Goal: Task Accomplishment & Management: Manage account settings

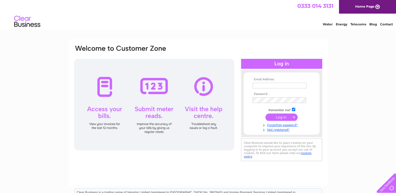
type input "[EMAIL_ADDRESS][DOMAIN_NAME]"
click at [280, 117] on input "submit" at bounding box center [282, 117] width 32 height 7
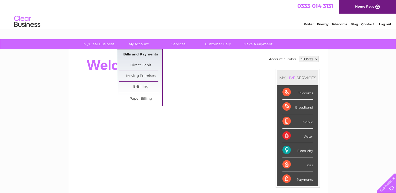
click at [143, 55] on link "Bills and Payments" at bounding box center [140, 55] width 43 height 10
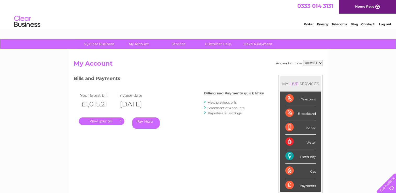
click at [102, 121] on link "." at bounding box center [102, 122] width 46 height 8
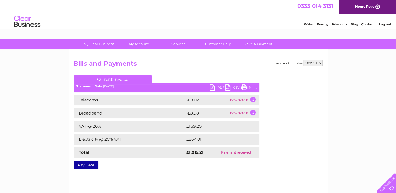
click at [214, 87] on link "PDF" at bounding box center [218, 89] width 16 height 8
